Goal: Find specific page/section: Find specific page/section

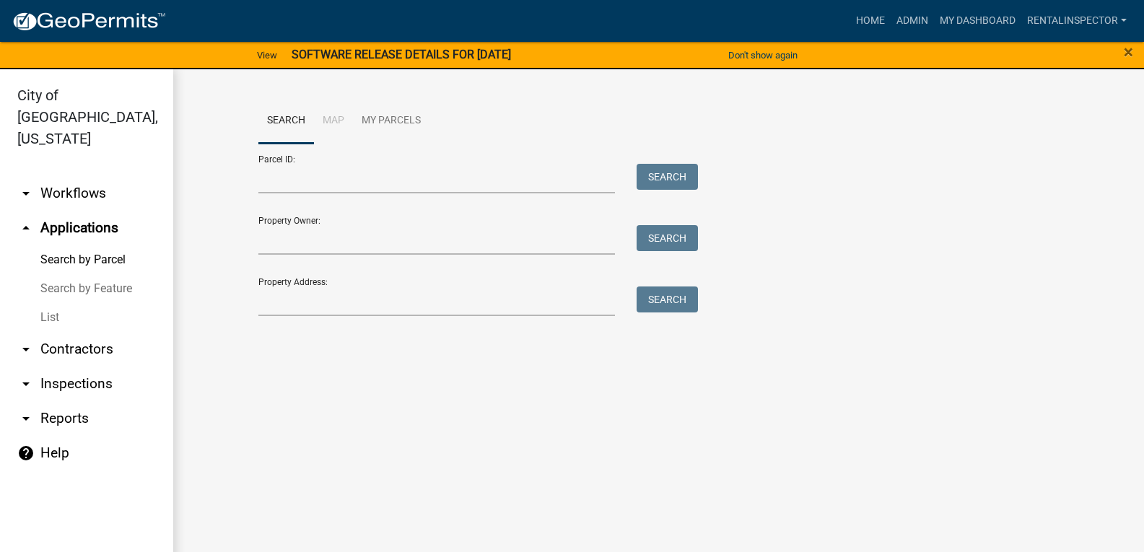
click at [74, 332] on link "arrow_drop_down Contractors" at bounding box center [86, 349] width 173 height 35
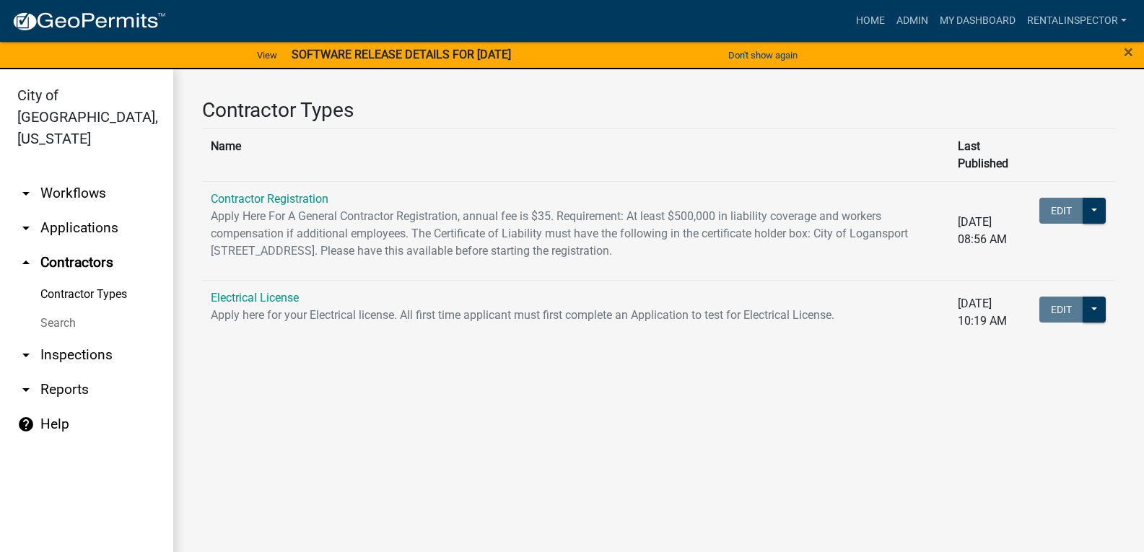
click at [67, 309] on link "Search" at bounding box center [86, 323] width 173 height 29
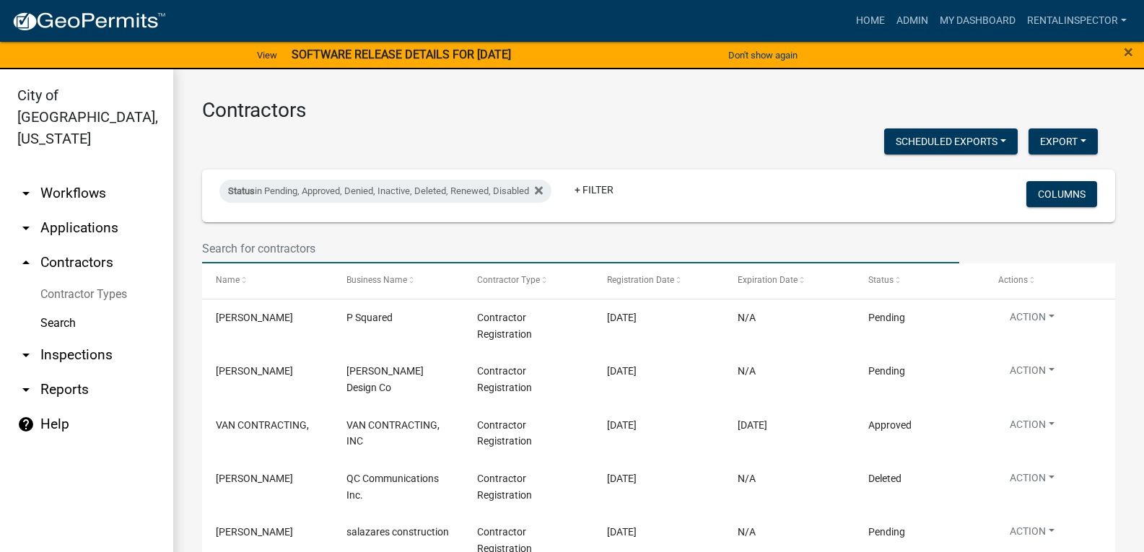
click at [305, 250] on input "text" at bounding box center [580, 249] width 757 height 30
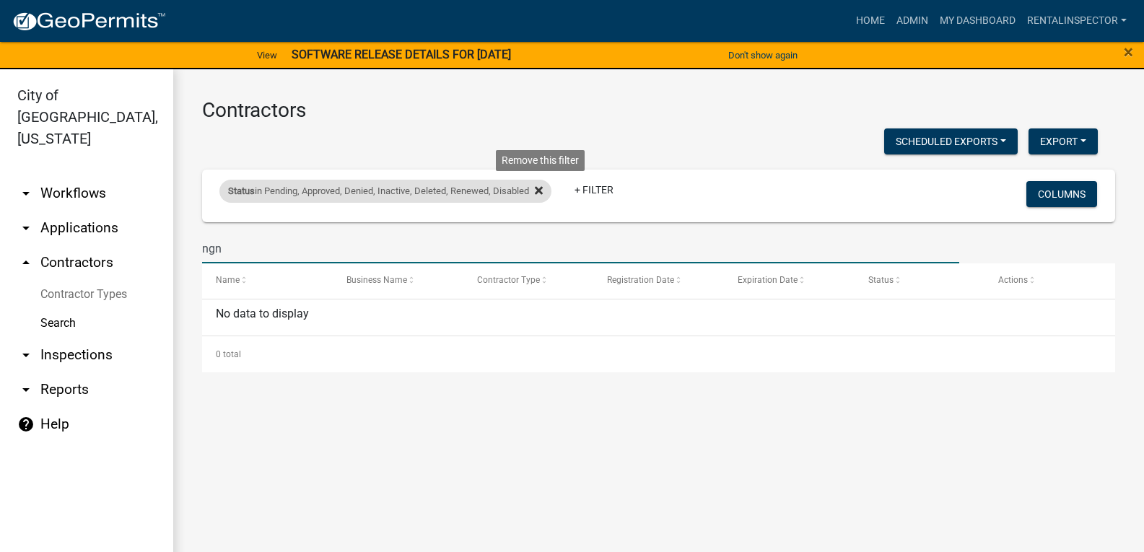
type input "ngn"
click at [543, 193] on icon at bounding box center [539, 191] width 8 height 8
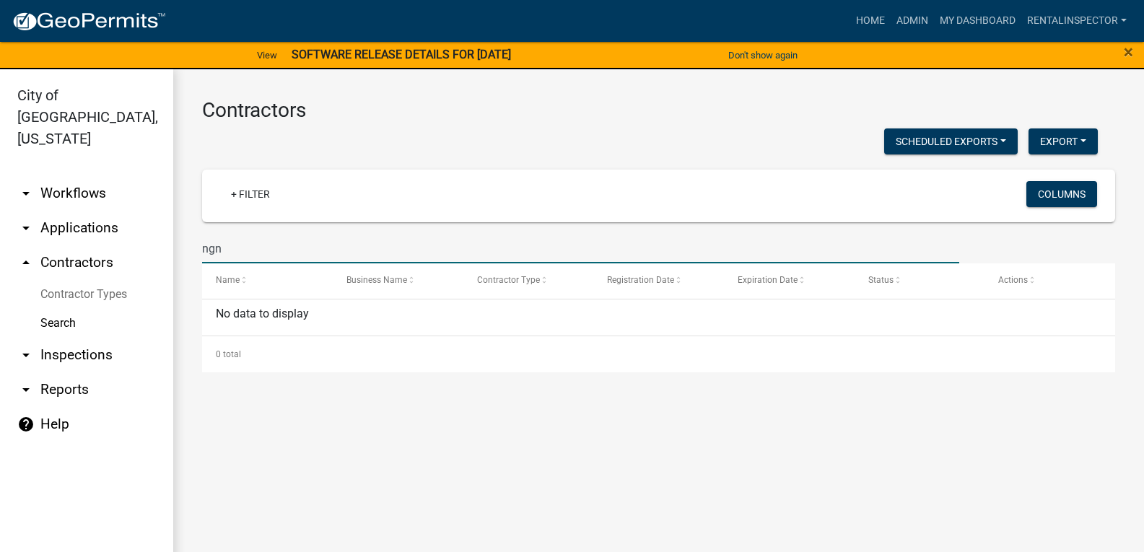
click at [341, 248] on input "ngn" at bounding box center [580, 249] width 757 height 30
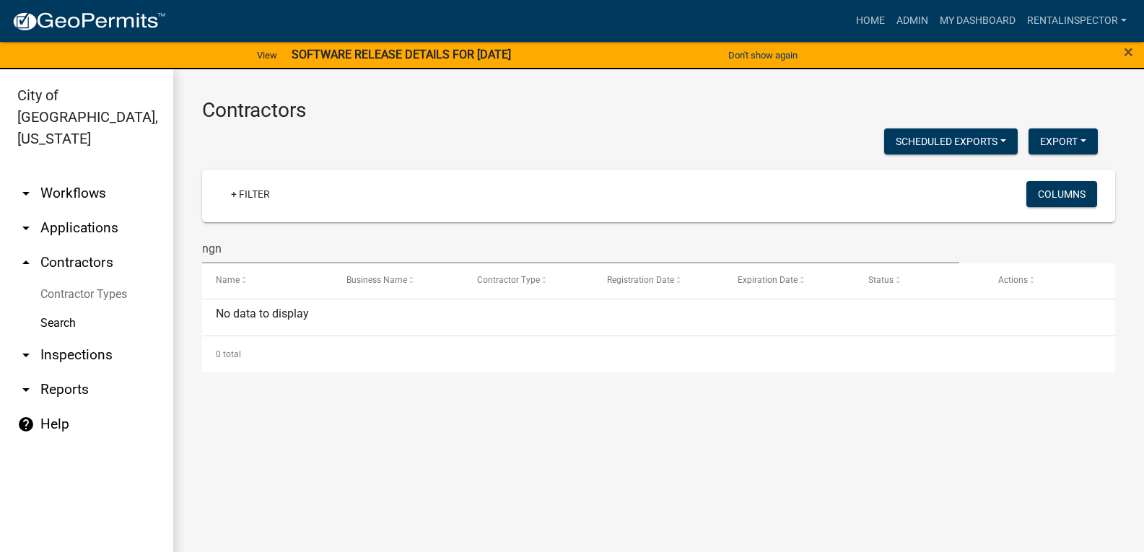
click at [724, 146] on div "Scheduled Exports + Create New Export Excel Format (.xlsx) CSV Format (.csv)" at bounding box center [650, 143] width 918 height 30
